Goal: Task Accomplishment & Management: Manage account settings

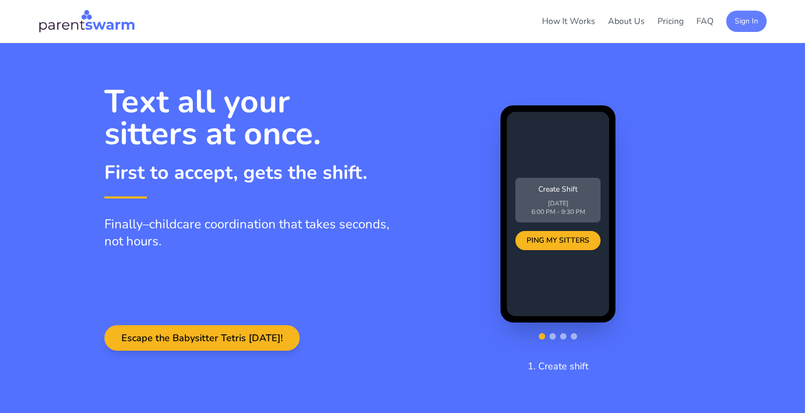
click at [743, 20] on button "Sign In" at bounding box center [746, 21] width 40 height 21
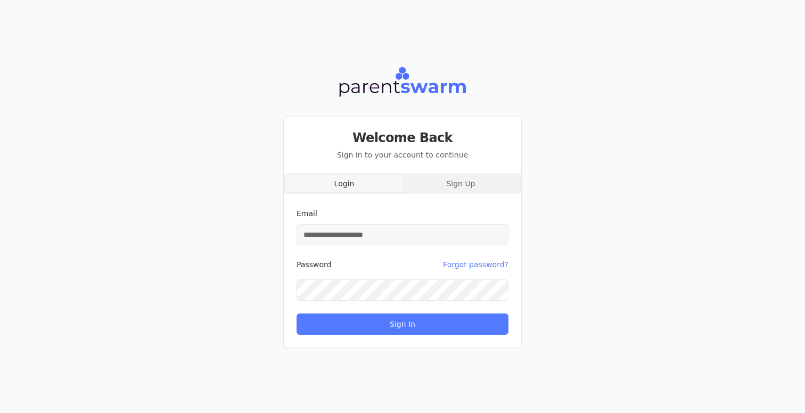
click at [446, 230] on input "Email" at bounding box center [403, 234] width 212 height 21
type input "**********"
click at [297, 314] on button "Sign In" at bounding box center [403, 324] width 212 height 21
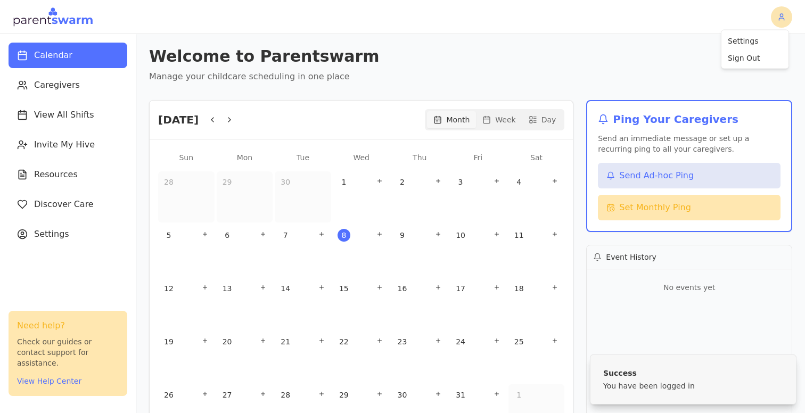
click at [781, 20] on html "Calendar Caregivers View All Shifts Invite My Hive Resources Discover Care Sett…" at bounding box center [402, 206] width 805 height 413
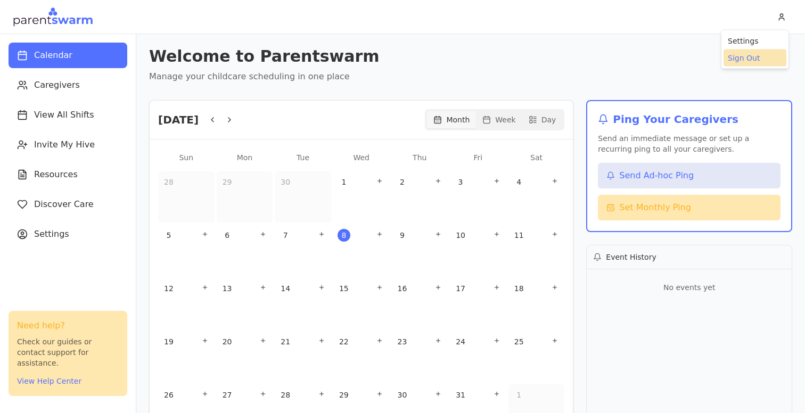
click at [755, 55] on div "Sign Out" at bounding box center [755, 58] width 63 height 17
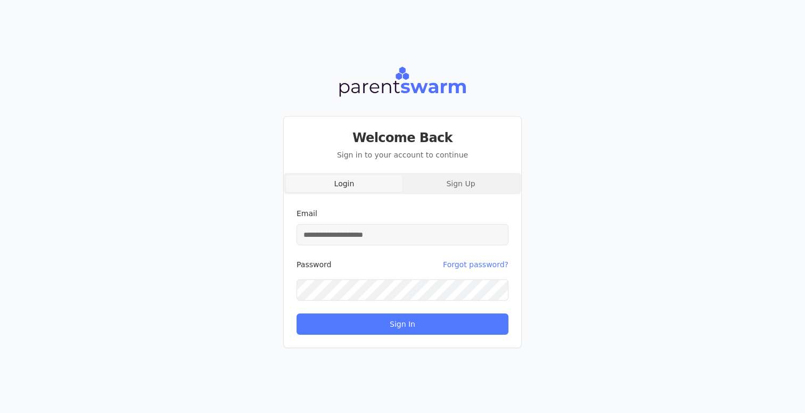
click at [401, 236] on input "Email" at bounding box center [403, 234] width 212 height 21
type input "**********"
click at [297, 314] on button "Sign In" at bounding box center [403, 324] width 212 height 21
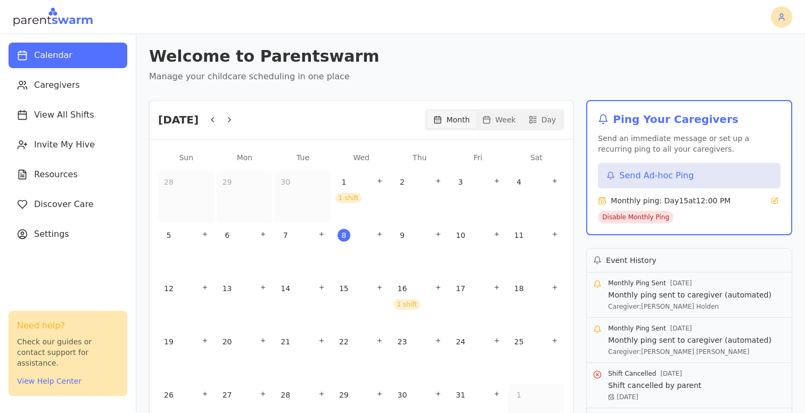
click at [785, 18] on html "Calendar Caregivers View All Shifts Invite My Hive Resources Discover Care Sett…" at bounding box center [402, 206] width 805 height 413
click at [754, 58] on div "Sign Out" at bounding box center [755, 58] width 63 height 17
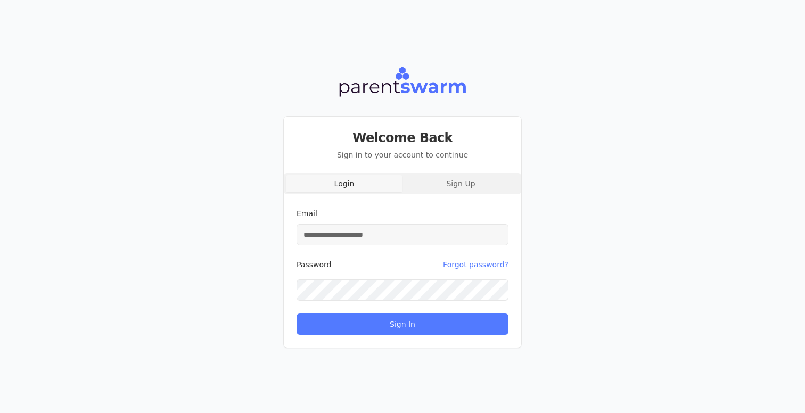
click at [465, 185] on div "Login Sign Up Email Password Forgot password? Sign In" at bounding box center [402, 260] width 237 height 175
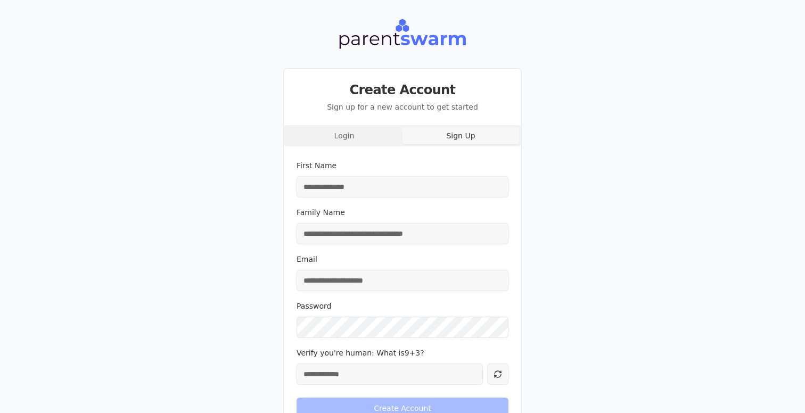
click at [400, 204] on div "First Name Family Name Email Password Verify you're human: What is 9 + 3 ?" at bounding box center [402, 274] width 237 height 247
click at [395, 195] on input "First Name" at bounding box center [403, 186] width 212 height 21
type input "********"
type input "**********"
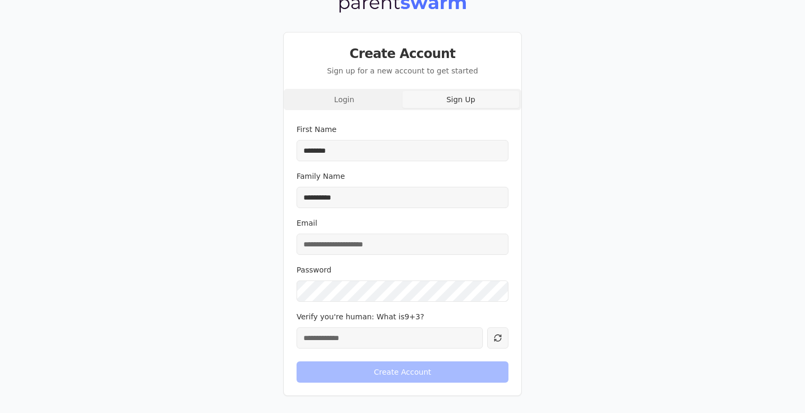
type input "*"
type input "**********"
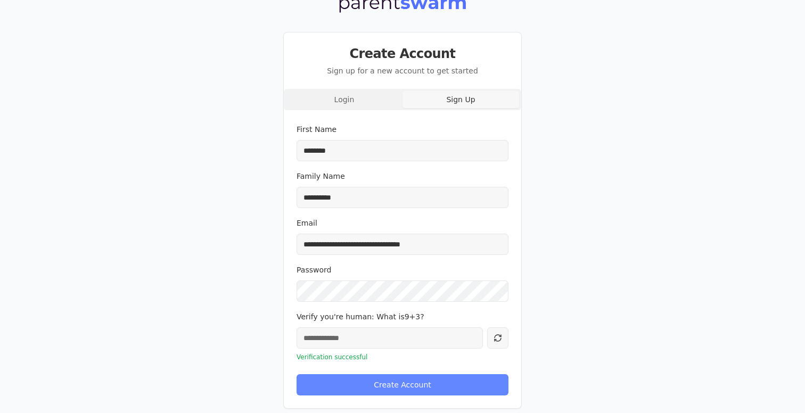
type input "**"
click at [382, 390] on button "Create Account" at bounding box center [403, 384] width 212 height 21
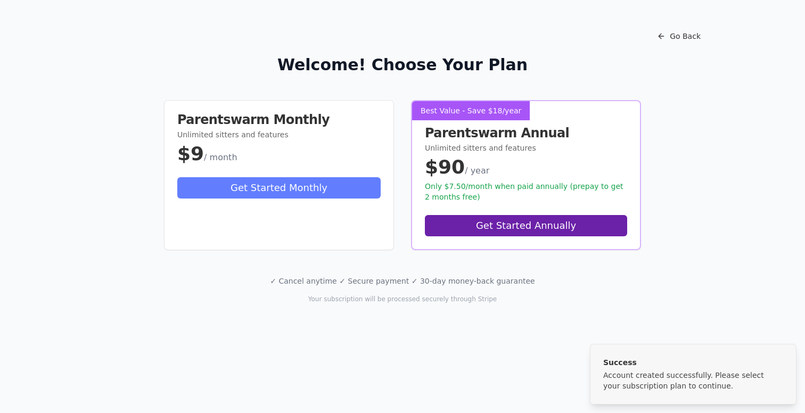
click at [306, 189] on button "Get Started Monthly" at bounding box center [278, 187] width 203 height 21
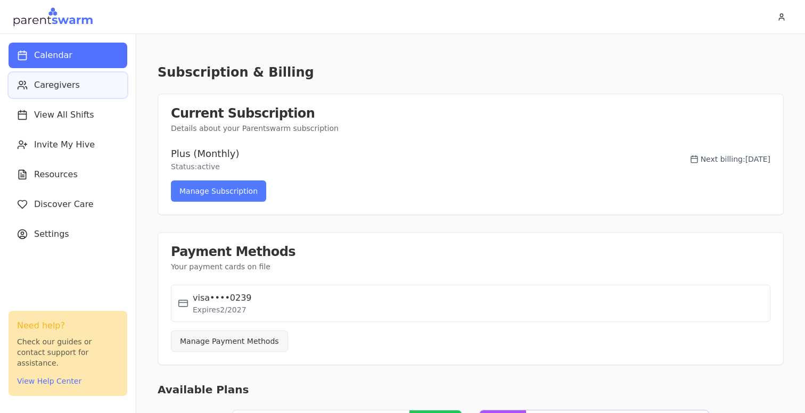
click at [75, 87] on span "Caregivers" at bounding box center [57, 85] width 46 height 13
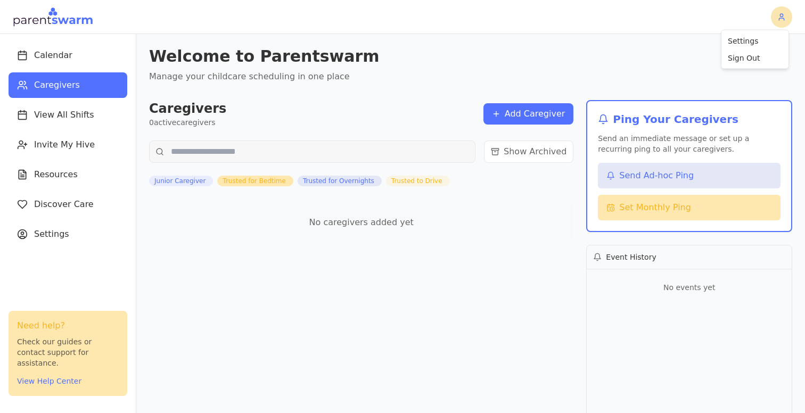
click at [785, 13] on html "Calendar Caregivers View All Shifts Invite My Hive Resources Discover Care Sett…" at bounding box center [402, 206] width 805 height 413
click at [746, 45] on div "Settings" at bounding box center [755, 40] width 63 height 17
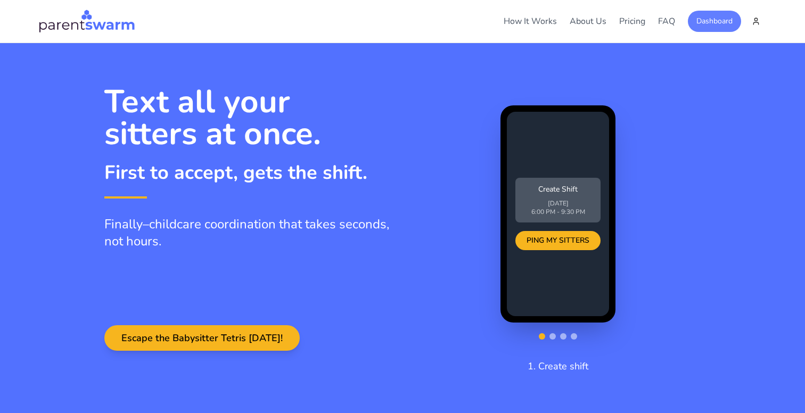
click at [711, 19] on button "Dashboard" at bounding box center [714, 21] width 53 height 21
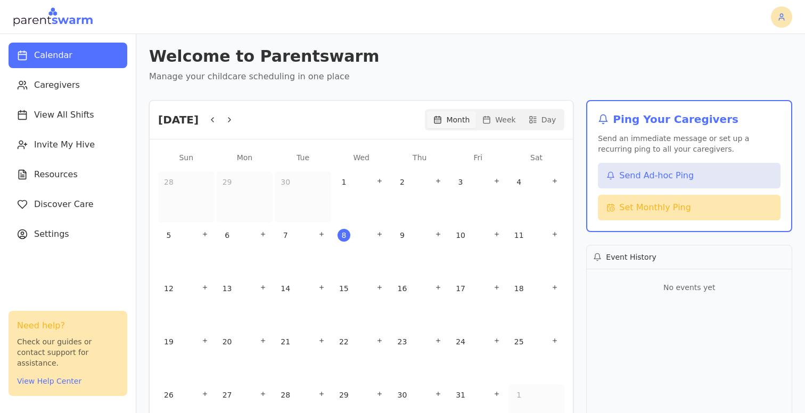
click at [781, 18] on html "Calendar Caregivers View All Shifts Invite My Hive Resources Discover Care Sett…" at bounding box center [402, 206] width 805 height 413
click at [755, 56] on div "Sign Out" at bounding box center [755, 58] width 63 height 17
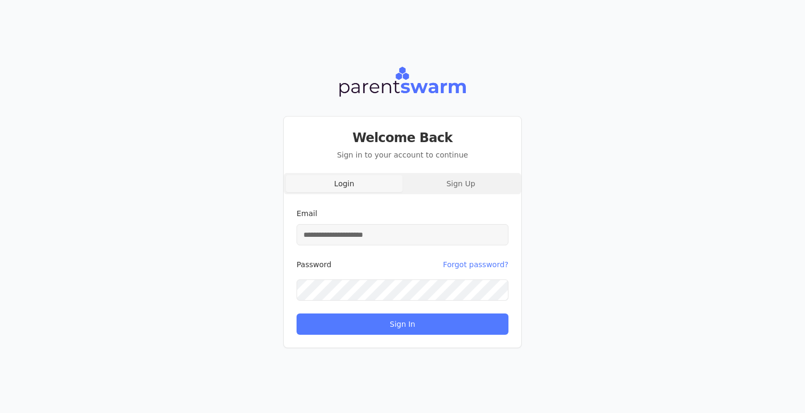
click at [431, 234] on input "Email" at bounding box center [403, 234] width 212 height 21
type input "**********"
click at [297, 314] on button "Sign In" at bounding box center [403, 324] width 212 height 21
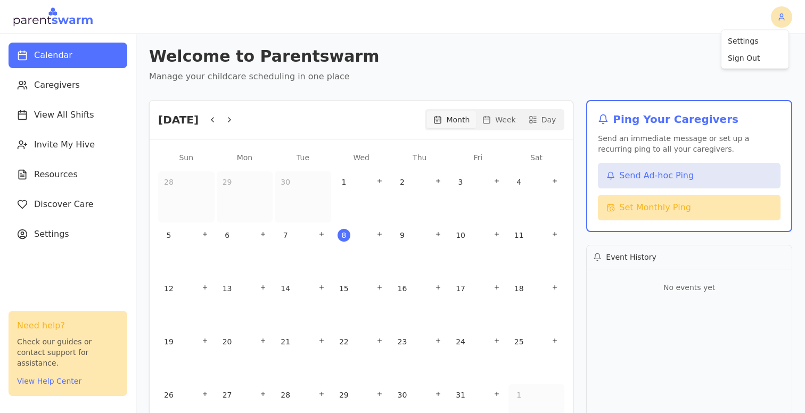
click at [776, 21] on html "Calendar Caregivers View All Shifts Invite My Hive Resources Discover Care Sett…" at bounding box center [402, 206] width 805 height 413
click at [746, 46] on div "Settings" at bounding box center [755, 40] width 63 height 17
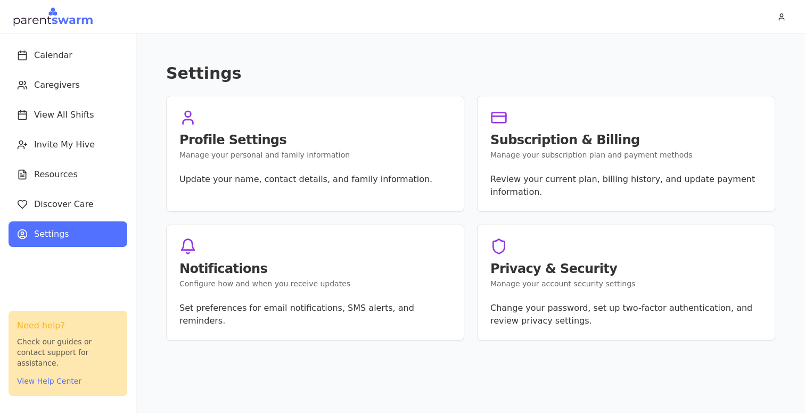
click at [781, 28] on header at bounding box center [402, 17] width 805 height 34
click at [56, 98] on nav "Calendar Caregivers View All Shifts Invite My Hive Resources Discover Care Sett…" at bounding box center [68, 144] width 136 height 221
click at [55, 91] on span "Caregivers" at bounding box center [57, 85] width 46 height 13
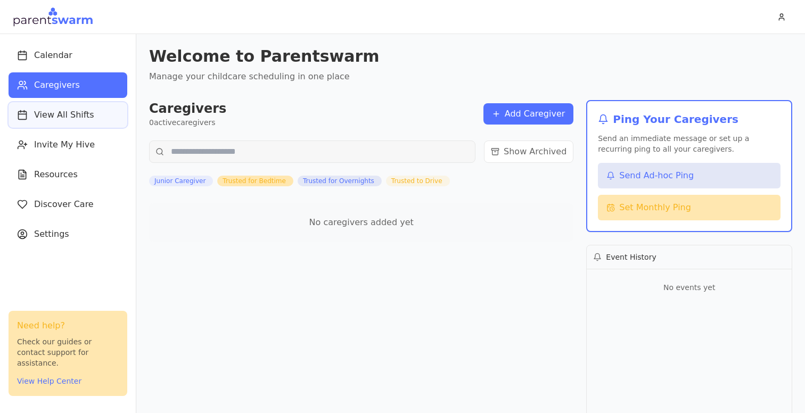
click at [56, 117] on span "View All Shifts" at bounding box center [64, 115] width 60 height 13
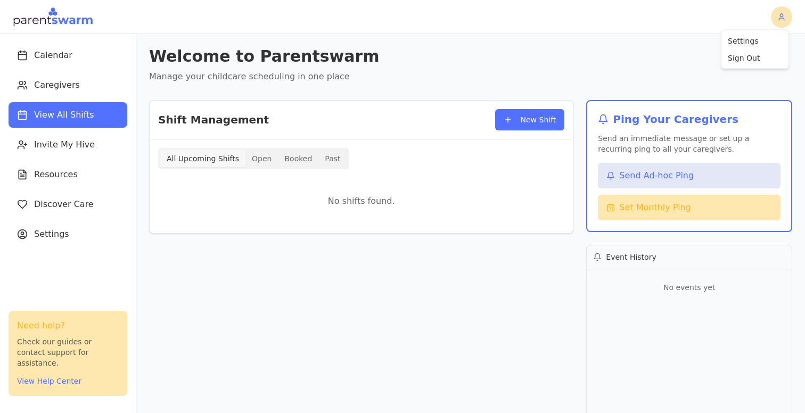
click at [777, 19] on html "Calendar Caregivers View All Shifts Invite My Hive Resources Discover Care Sett…" at bounding box center [402, 206] width 805 height 413
click at [755, 39] on div "Settings" at bounding box center [755, 40] width 63 height 17
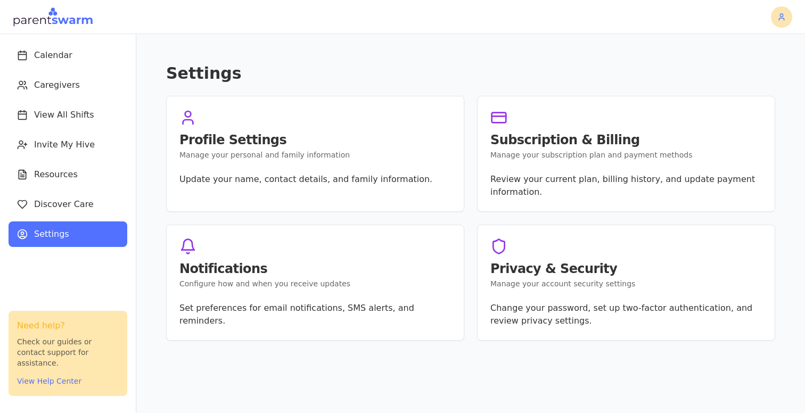
click at [787, 21] on html "Calendar Caregivers View All Shifts Invite My Hive Resources Discover Care Sett…" at bounding box center [402, 206] width 805 height 413
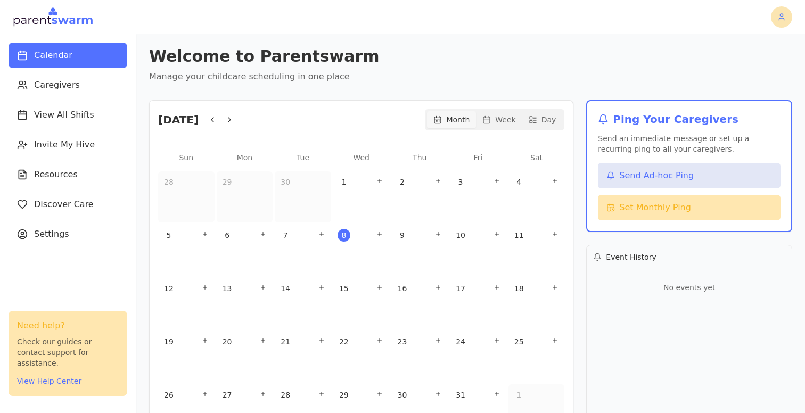
click at [780, 19] on html "Calendar Caregivers View All Shifts Invite My Hive Resources Discover Care Sett…" at bounding box center [402, 206] width 805 height 413
click at [752, 61] on div "Sign Out" at bounding box center [755, 58] width 63 height 17
